Goal: Information Seeking & Learning: Learn about a topic

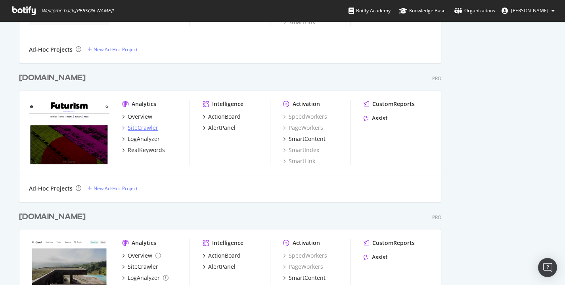
scroll to position [1123, 0]
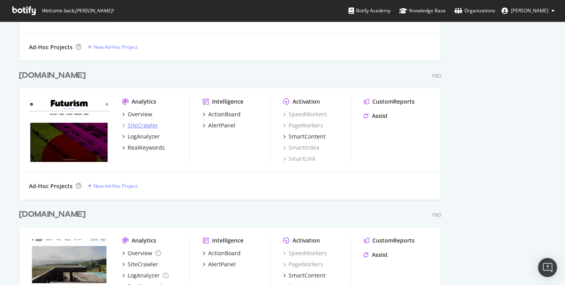
click at [153, 125] on div "SiteCrawler" at bounding box center [143, 125] width 31 height 8
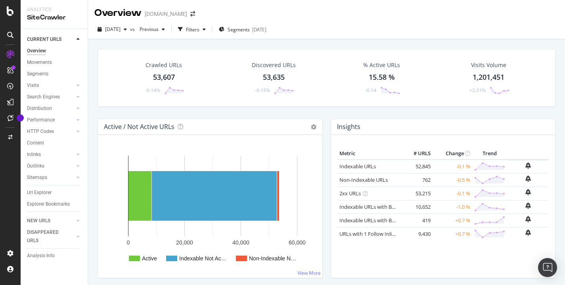
click at [93, 149] on div "Crawled URLs 53,607 -0.14% Discovered URLs 53,635 -0.15% % Active URLs 15.58 % …" at bounding box center [326, 181] width 477 height 285
click at [48, 191] on div "Url Explorer" at bounding box center [39, 192] width 25 height 8
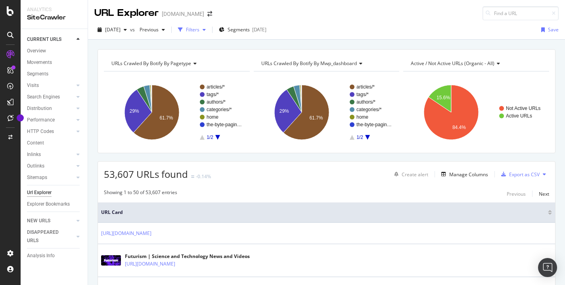
click at [200, 31] on div "Filters" at bounding box center [192, 29] width 13 height 7
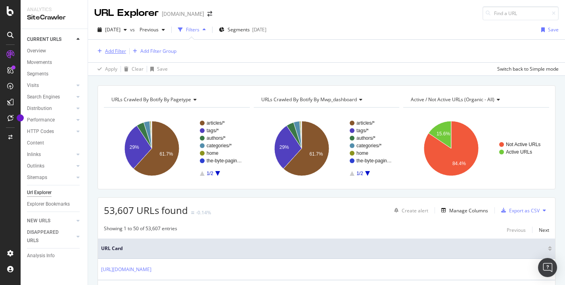
click at [117, 52] on div "Add Filter" at bounding box center [115, 51] width 21 height 7
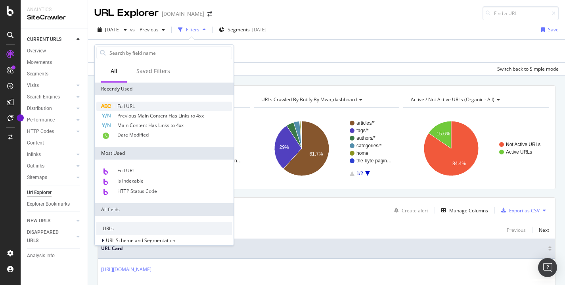
click at [133, 108] on span "Full URL" at bounding box center [125, 106] width 17 height 7
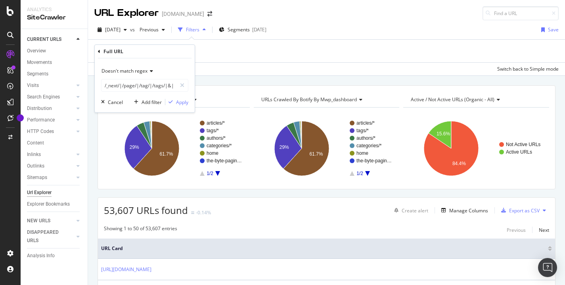
click at [140, 70] on span "Doesn't match regex" at bounding box center [125, 70] width 46 height 7
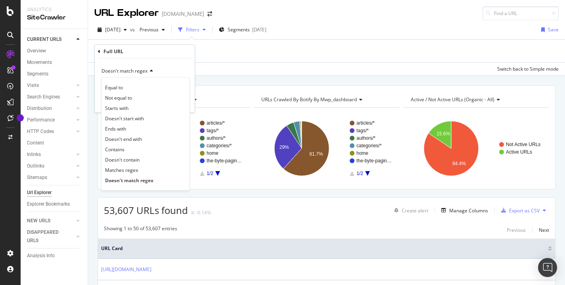
click at [121, 154] on div "Contains" at bounding box center [145, 149] width 85 height 10
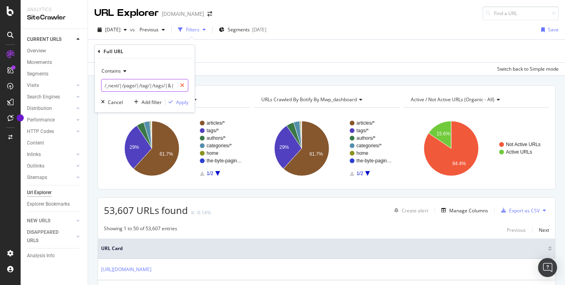
click at [180, 86] on icon at bounding box center [182, 86] width 4 height 6
click at [158, 87] on input "text" at bounding box center [145, 85] width 86 height 13
type input "_"
click at [182, 104] on div "Apply" at bounding box center [182, 102] width 12 height 7
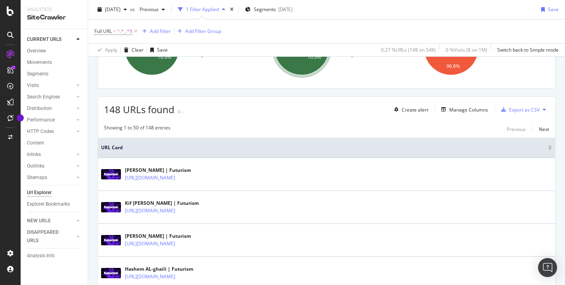
scroll to position [114, 0]
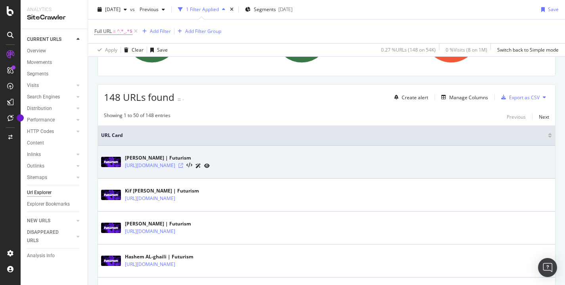
click at [183, 165] on icon at bounding box center [180, 165] width 5 height 5
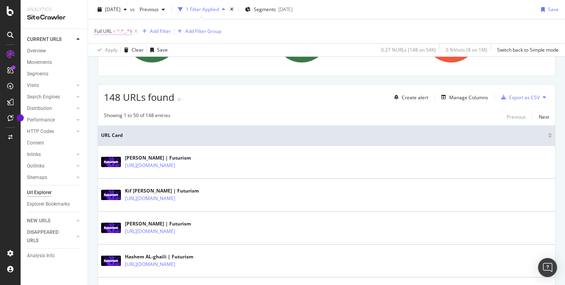
click at [111, 30] on span "Full URL = ^.*_.*$" at bounding box center [113, 31] width 38 height 7
click at [129, 65] on input "_" at bounding box center [139, 64] width 75 height 13
type input "?"
click at [177, 81] on div "Apply" at bounding box center [182, 81] width 12 height 7
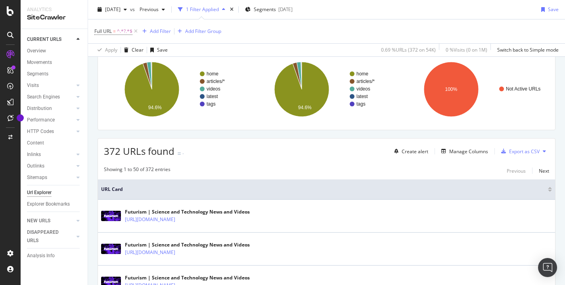
scroll to position [114, 0]
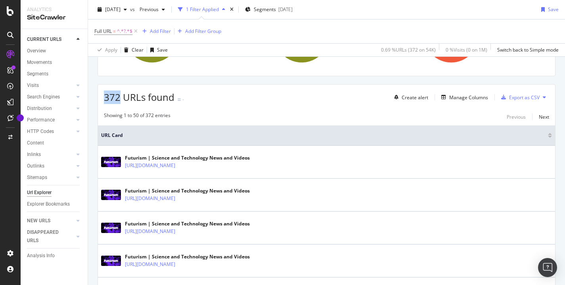
drag, startPoint x: 100, startPoint y: 97, endPoint x: 119, endPoint y: 93, distance: 19.4
click at [119, 93] on div "372 URLs found - Create alert Manage Columns Export as CSV" at bounding box center [326, 93] width 457 height 19
copy span "372"
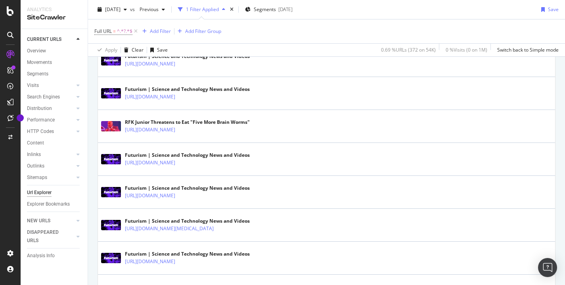
scroll to position [1650, 0]
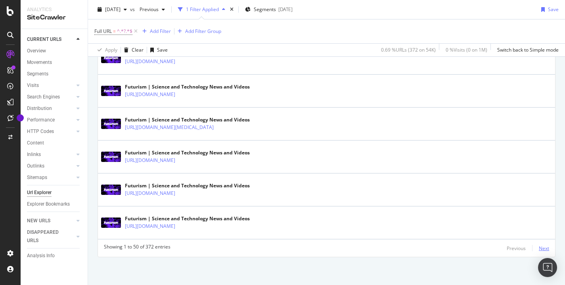
click at [542, 246] on div "Next" at bounding box center [544, 248] width 10 height 7
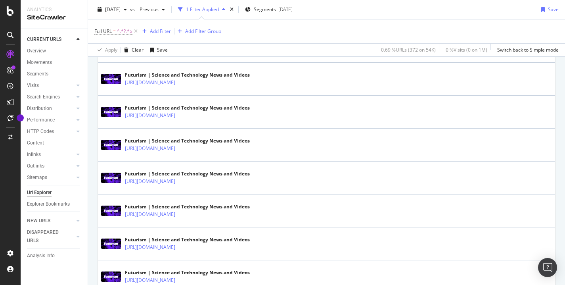
scroll to position [379, 0]
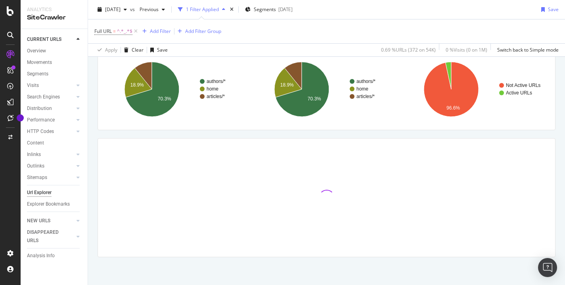
scroll to position [60, 0]
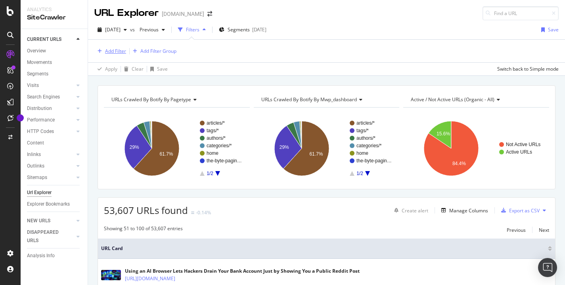
click at [111, 48] on div "Add Filter" at bounding box center [115, 51] width 21 height 7
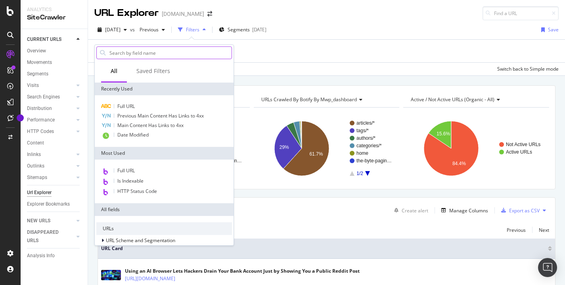
click at [142, 50] on input "text" at bounding box center [170, 53] width 123 height 12
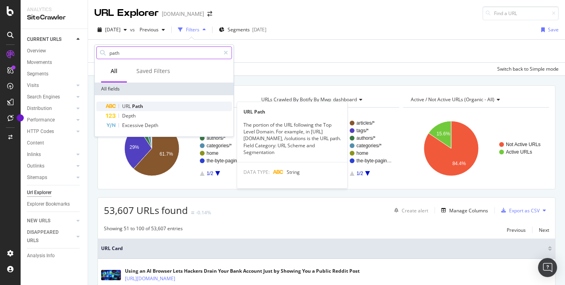
type input "path"
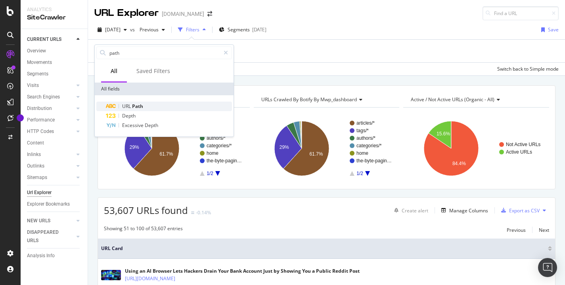
click at [143, 103] on div "URL Path" at bounding box center [169, 107] width 126 height 10
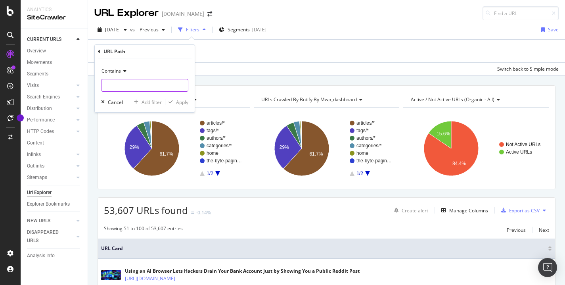
click at [129, 86] on input "text" at bounding box center [145, 85] width 86 height 13
type input "//"
click at [180, 104] on div "Apply" at bounding box center [182, 102] width 12 height 7
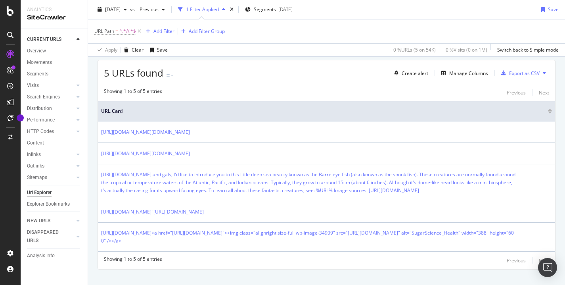
scroll to position [139, 0]
click at [108, 32] on span "URL Path" at bounding box center [104, 31] width 20 height 7
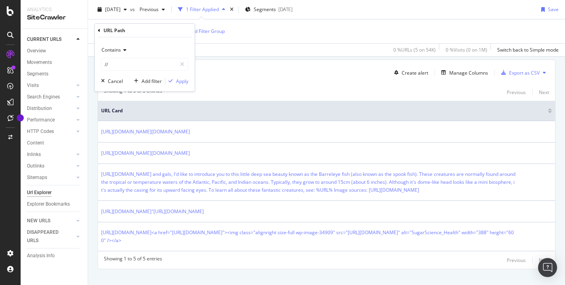
click at [119, 48] on span "Contains" at bounding box center [111, 49] width 19 height 7
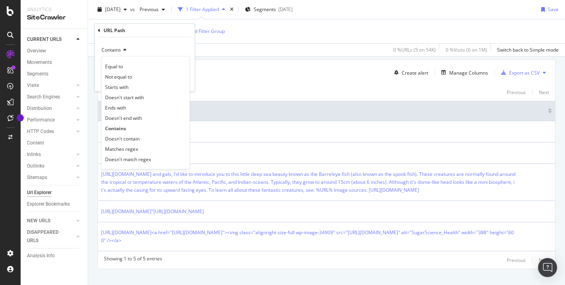
drag, startPoint x: 116, startPoint y: 42, endPoint x: 107, endPoint y: 38, distance: 10.5
click at [116, 42] on div "Contains Equal to Not equal to Starts with Doesn't start with Ends with Doesn't…" at bounding box center [145, 64] width 100 height 54
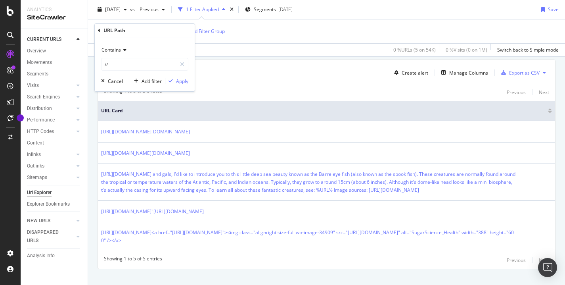
drag, startPoint x: 98, startPoint y: 35, endPoint x: 101, endPoint y: 31, distance: 5.6
click at [100, 31] on div "URL Path" at bounding box center [145, 30] width 94 height 13
click at [98, 31] on icon at bounding box center [99, 30] width 2 height 5
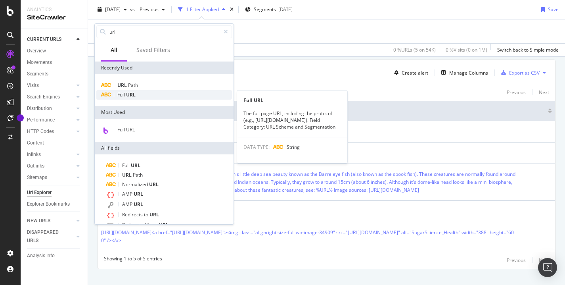
type input "url"
click at [133, 94] on span "URL" at bounding box center [131, 94] width 10 height 7
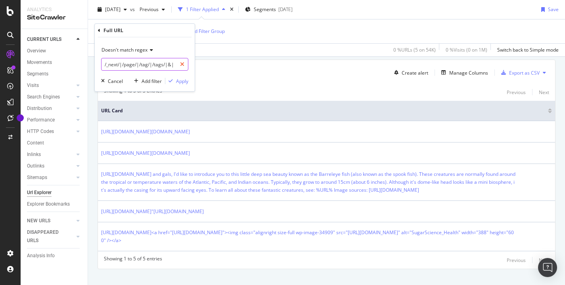
click at [186, 65] on div at bounding box center [183, 64] width 12 height 13
click at [154, 51] on div "Doesn't match regex" at bounding box center [144, 50] width 87 height 13
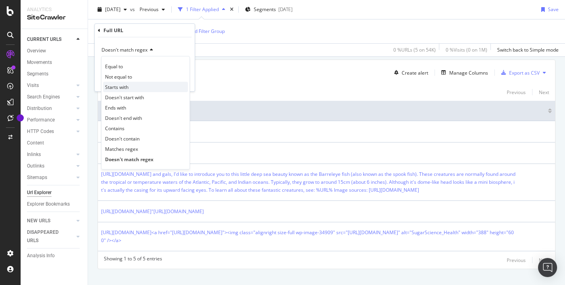
click at [120, 84] on span "Starts with" at bounding box center [116, 87] width 23 height 7
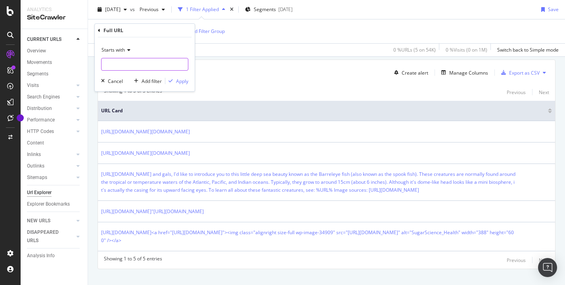
click at [126, 67] on input "text" at bounding box center [145, 64] width 86 height 13
type input "http:"
click at [179, 79] on div "Apply" at bounding box center [182, 81] width 12 height 7
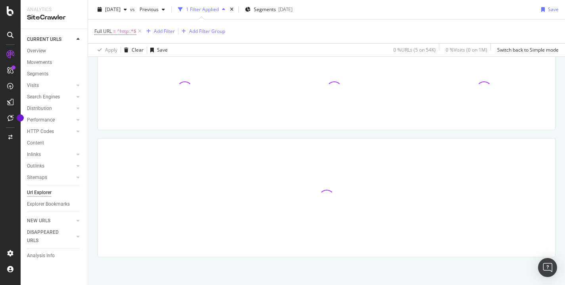
scroll to position [128, 0]
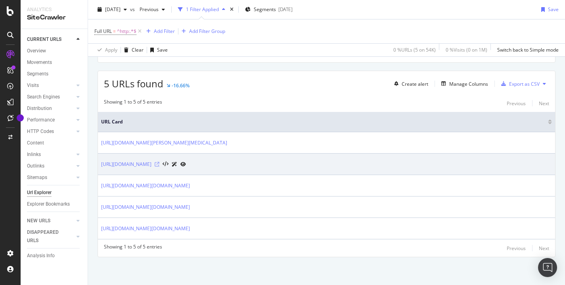
click at [159, 166] on icon at bounding box center [157, 164] width 5 height 5
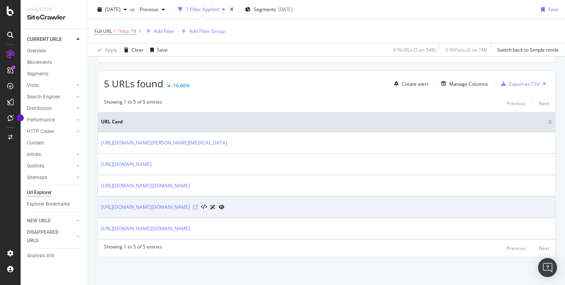
click at [198, 207] on icon at bounding box center [195, 207] width 5 height 5
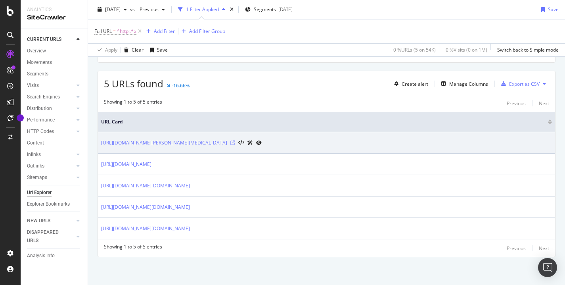
click at [230, 141] on icon at bounding box center [232, 142] width 5 height 5
